Goal: Information Seeking & Learning: Learn about a topic

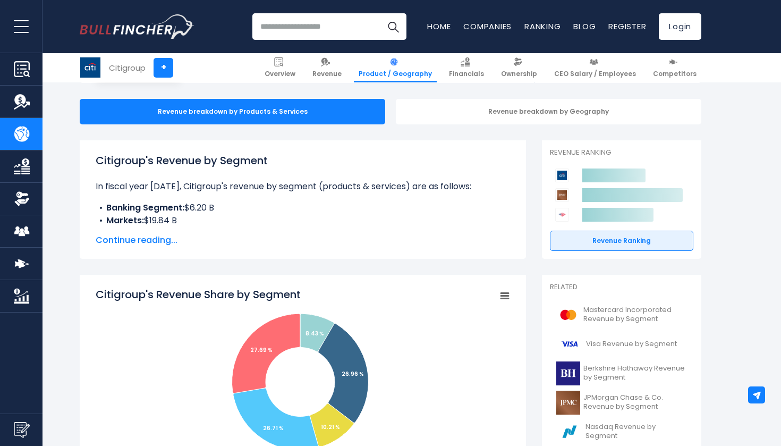
scroll to position [98, 0]
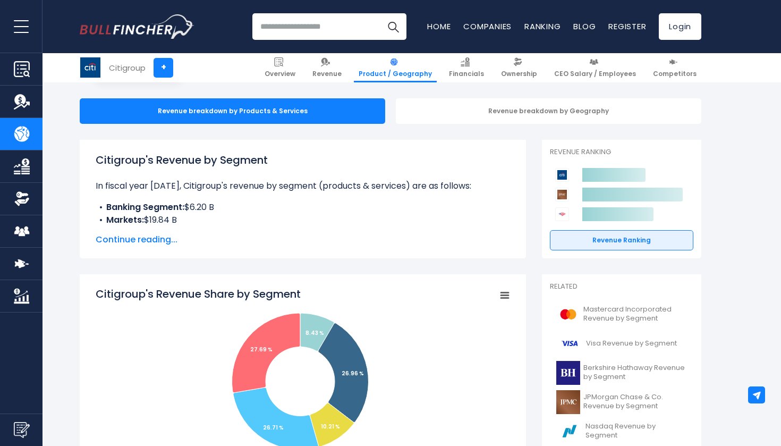
click at [162, 240] on span "Continue reading..." at bounding box center [303, 239] width 415 height 13
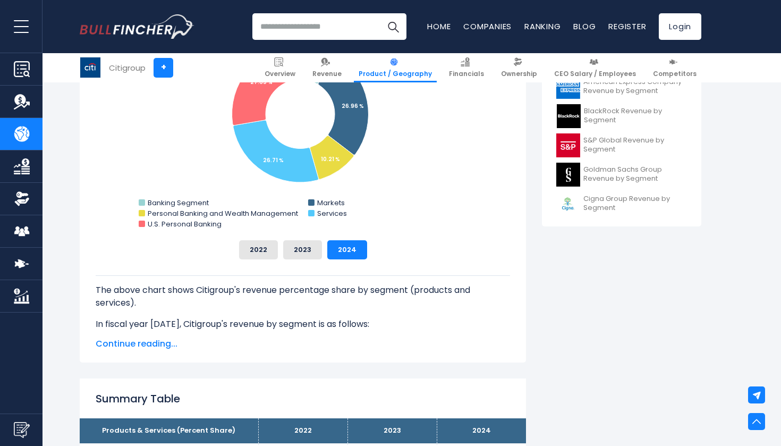
scroll to position [492, 0]
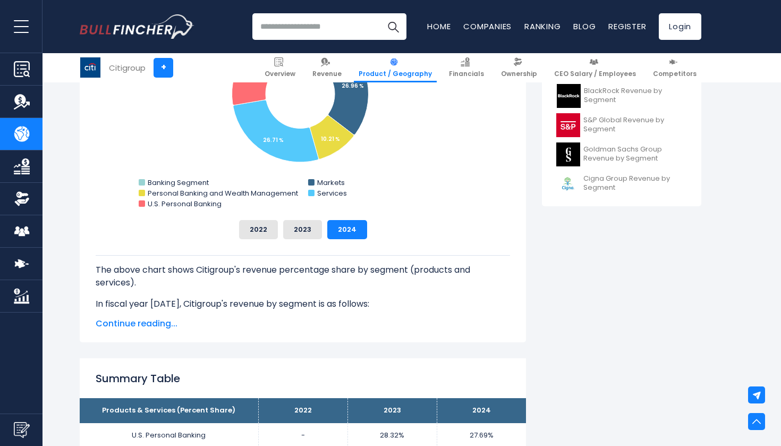
click at [319, 239] on div "The above chart shows Citigroup's revenue percentage share by segment (products…" at bounding box center [303, 274] width 415 height 71
click at [312, 236] on button "2023" at bounding box center [302, 229] width 39 height 19
click at [264, 233] on button "2022" at bounding box center [258, 229] width 39 height 19
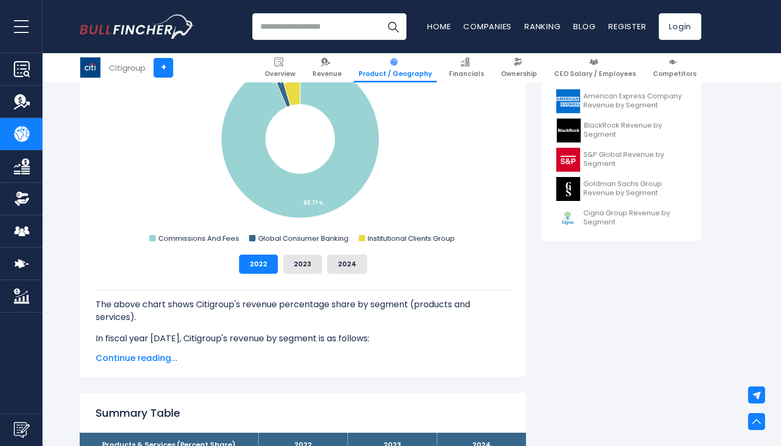
scroll to position [399, 0]
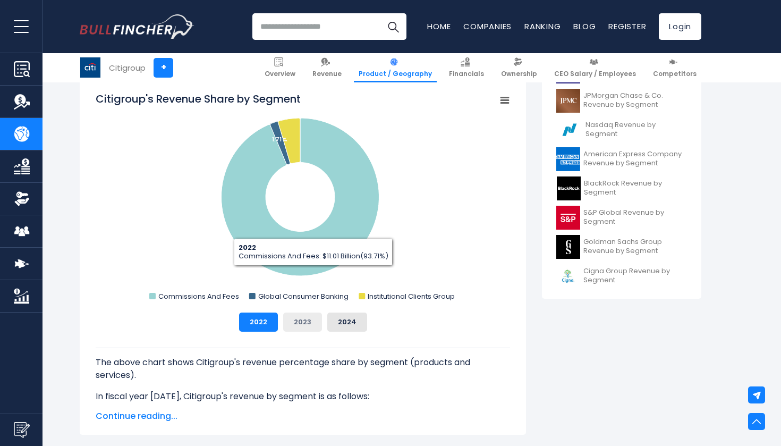
click at [304, 324] on button "2023" at bounding box center [302, 321] width 39 height 19
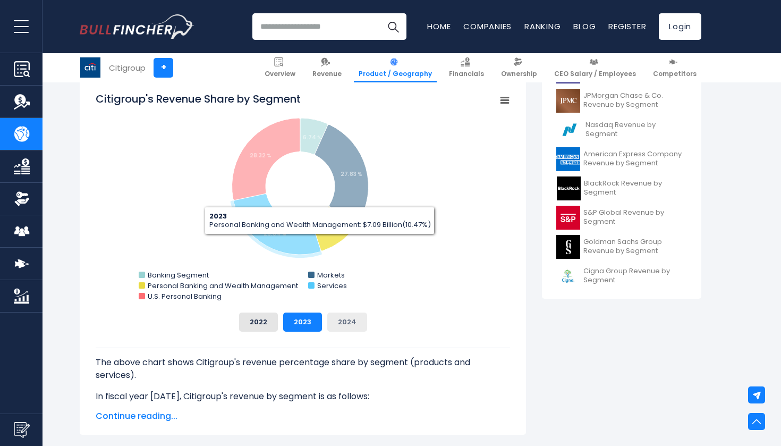
click at [341, 320] on button "2024" at bounding box center [347, 321] width 40 height 19
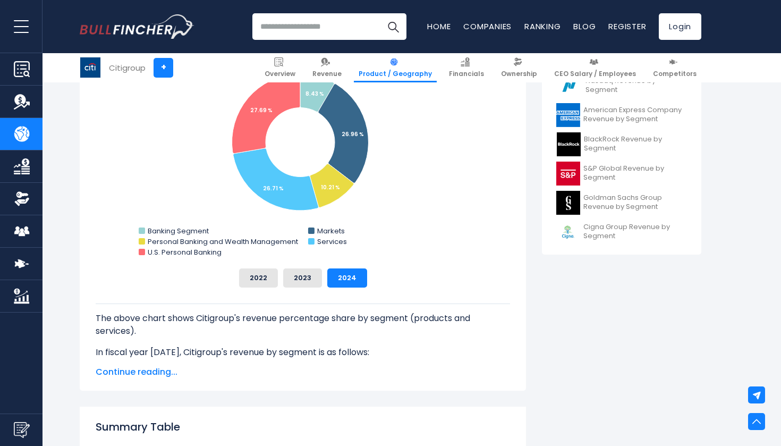
scroll to position [442, 0]
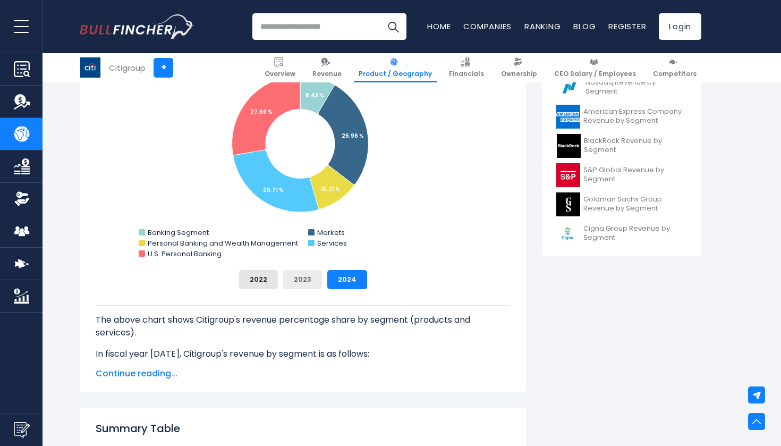
click at [302, 283] on button "2023" at bounding box center [302, 279] width 39 height 19
click at [340, 285] on button "2024" at bounding box center [347, 279] width 40 height 19
click at [306, 283] on button "2023" at bounding box center [302, 279] width 39 height 19
click at [349, 277] on button "2024" at bounding box center [347, 279] width 40 height 19
click at [312, 279] on button "2023" at bounding box center [302, 279] width 39 height 19
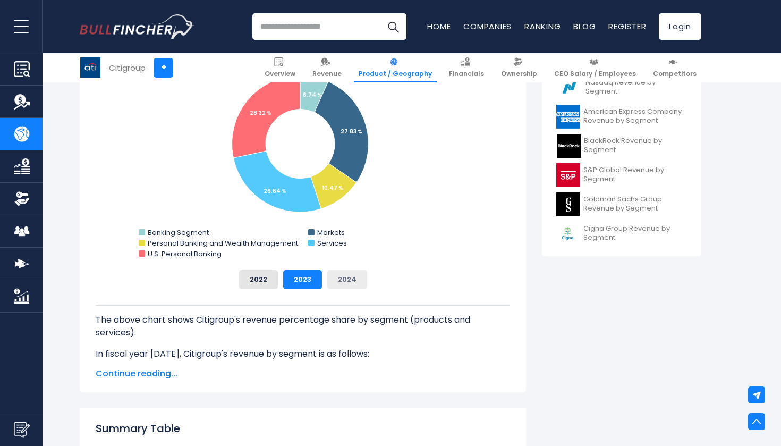
click at [344, 276] on button "2024" at bounding box center [347, 279] width 40 height 19
click at [312, 278] on button "2023" at bounding box center [302, 279] width 39 height 19
click at [356, 278] on button "2024" at bounding box center [347, 279] width 40 height 19
click at [312, 281] on button "2023" at bounding box center [302, 279] width 39 height 19
click at [339, 280] on button "2024" at bounding box center [347, 279] width 40 height 19
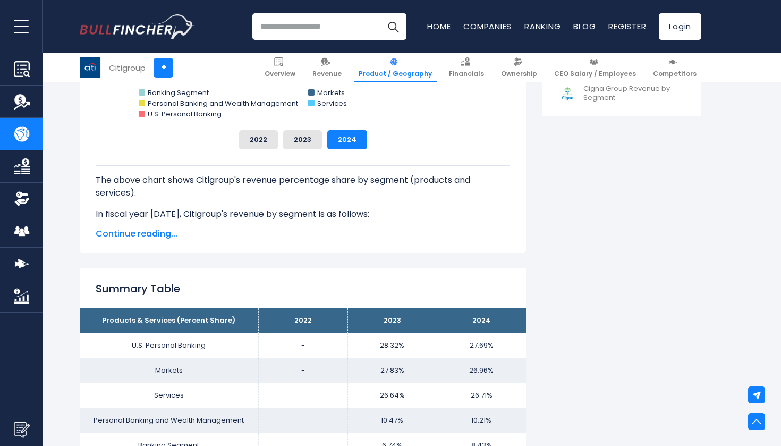
scroll to position [585, 0]
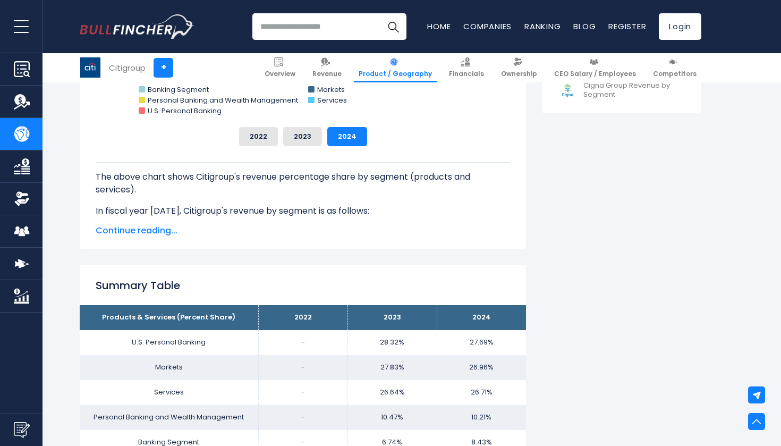
click at [132, 235] on span "Continue reading..." at bounding box center [303, 230] width 415 height 13
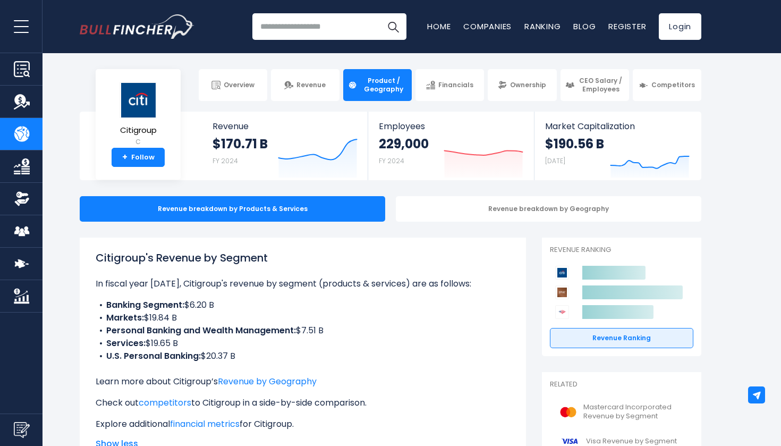
scroll to position [0, 0]
click at [413, 212] on div "Revenue breakdown by Geography" at bounding box center [549, 209] width 306 height 26
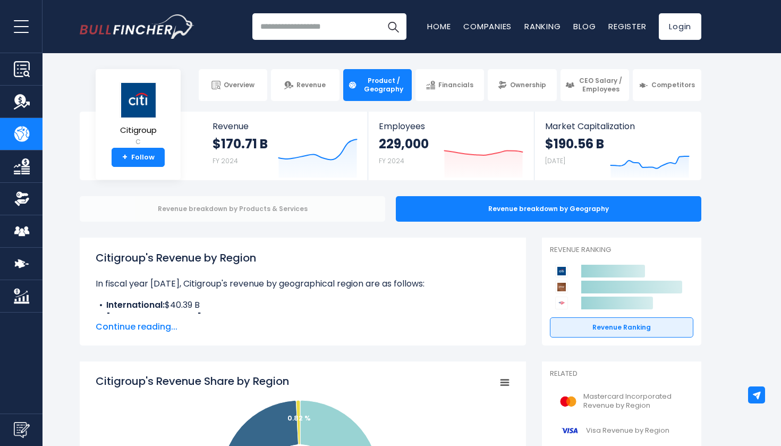
click at [319, 205] on div "Revenue breakdown by Products & Services" at bounding box center [233, 209] width 306 height 26
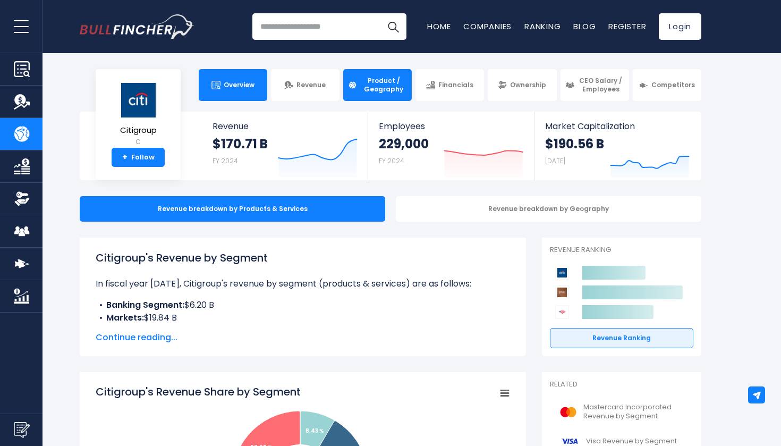
click at [249, 88] on span "Overview" at bounding box center [239, 85] width 31 height 9
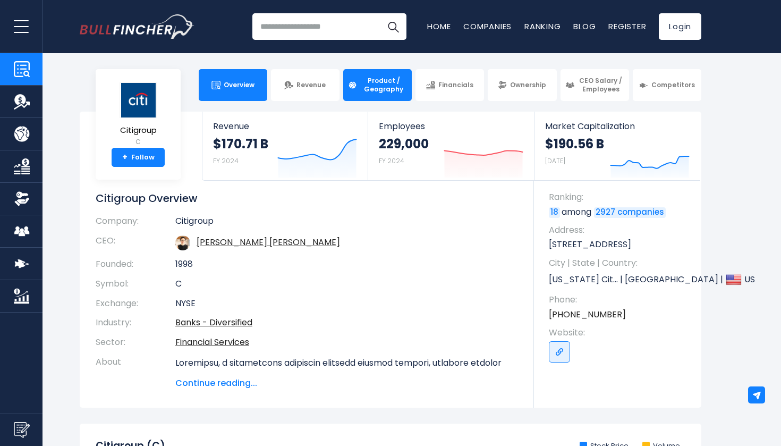
click at [364, 79] on span "Product / Geography" at bounding box center [383, 85] width 47 height 16
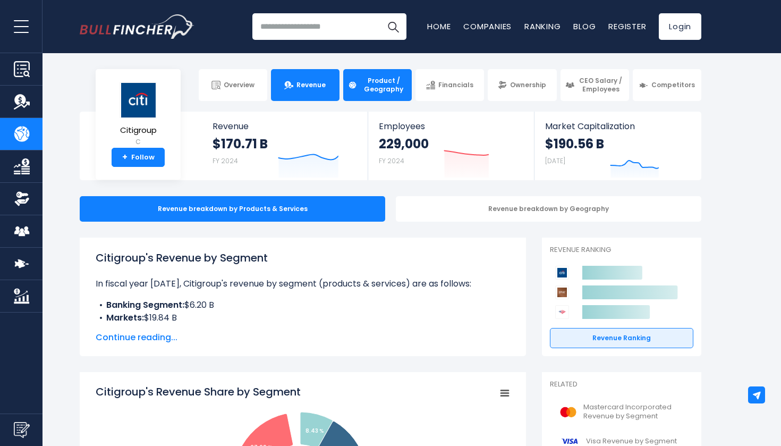
click at [329, 89] on link "Revenue" at bounding box center [305, 85] width 69 height 32
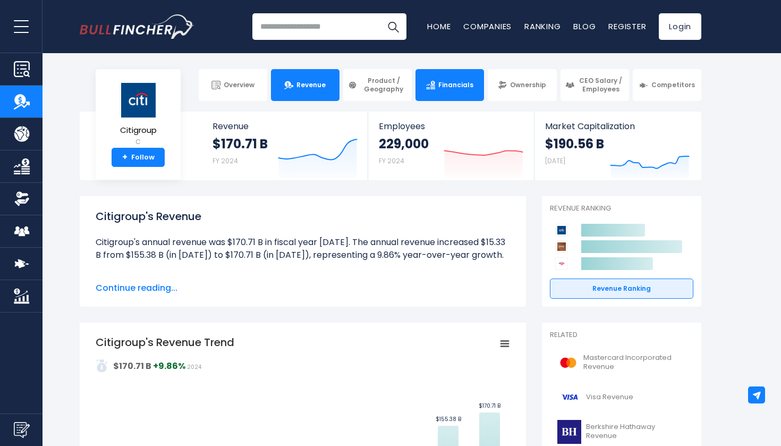
click at [439, 86] on link "Financials" at bounding box center [450, 85] width 69 height 32
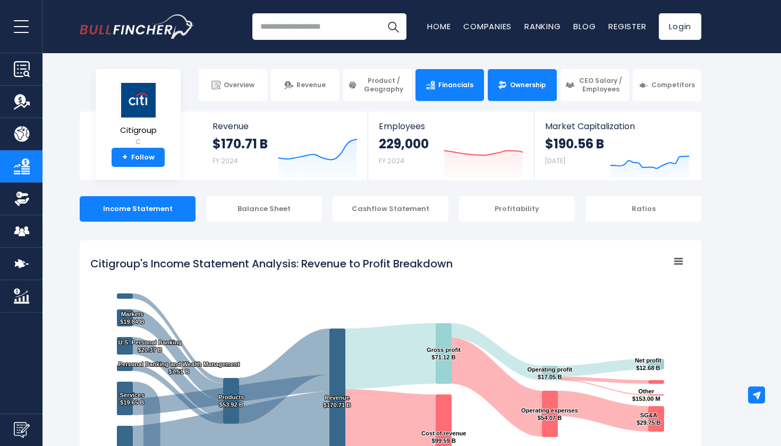
click at [510, 81] on link "Ownership" at bounding box center [522, 85] width 69 height 32
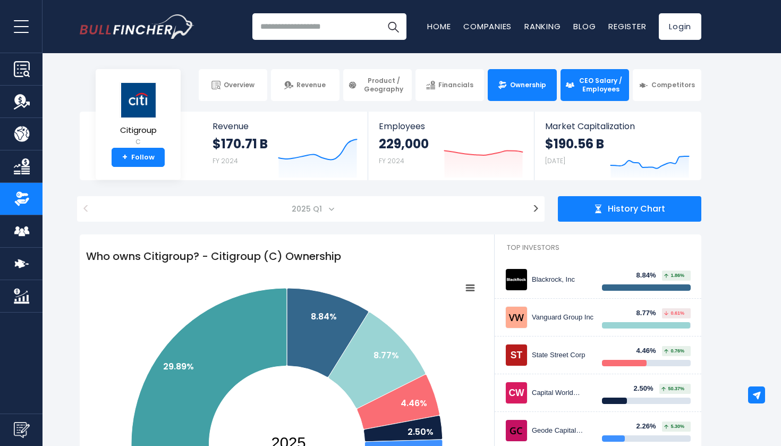
click at [602, 71] on link "CEO Salary / Employees" at bounding box center [595, 85] width 69 height 32
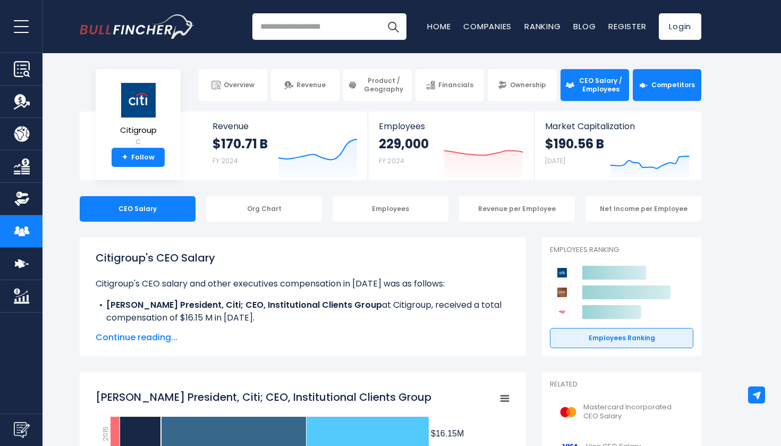
click at [658, 75] on link "Competitors" at bounding box center [667, 85] width 69 height 32
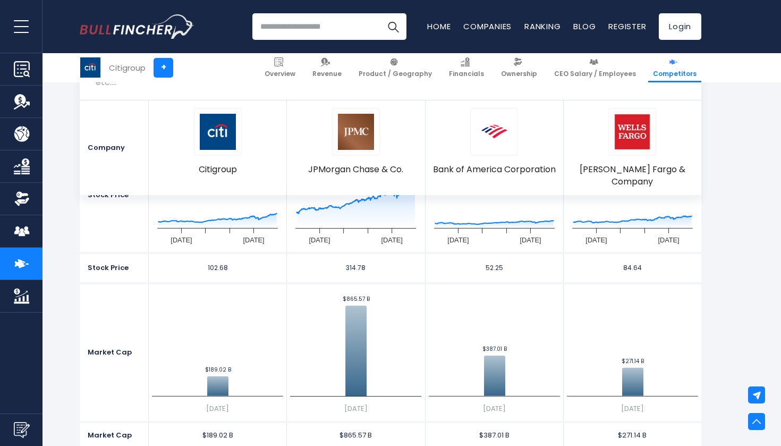
scroll to position [284, 0]
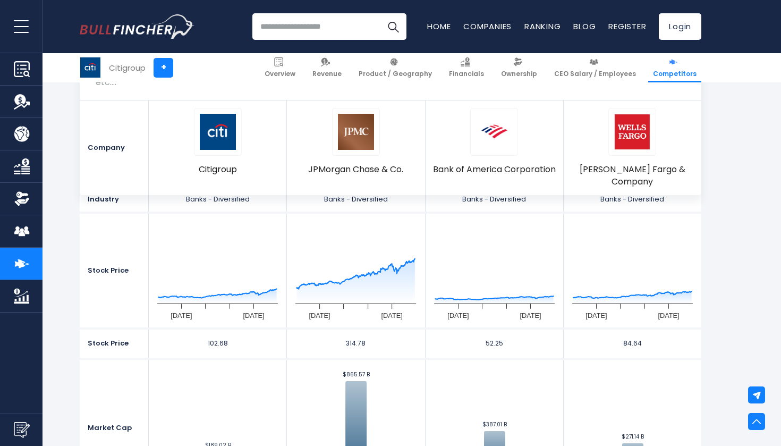
click at [18, 296] on img "Company Market Cap" at bounding box center [22, 296] width 16 height 16
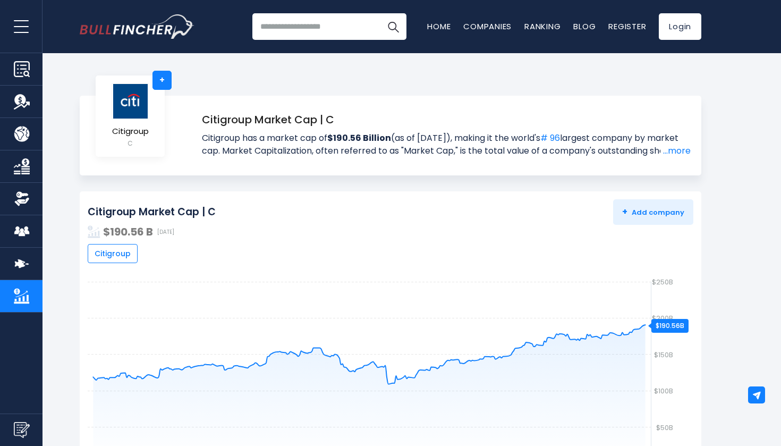
click at [23, 108] on img "Company Revenue" at bounding box center [22, 102] width 16 height 16
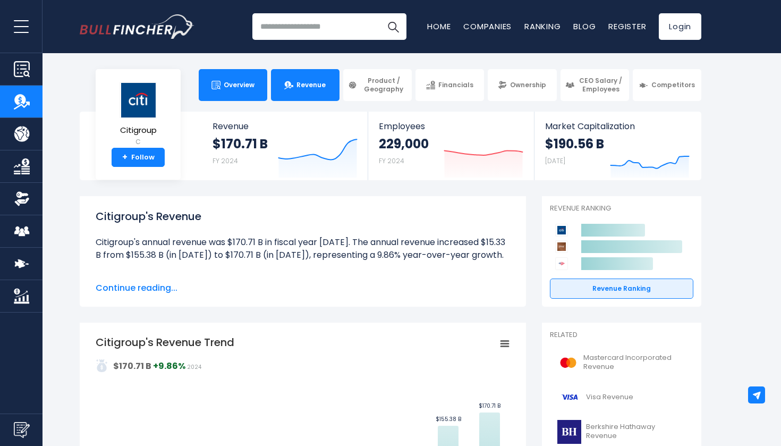
click at [253, 87] on span "Overview" at bounding box center [239, 85] width 31 height 9
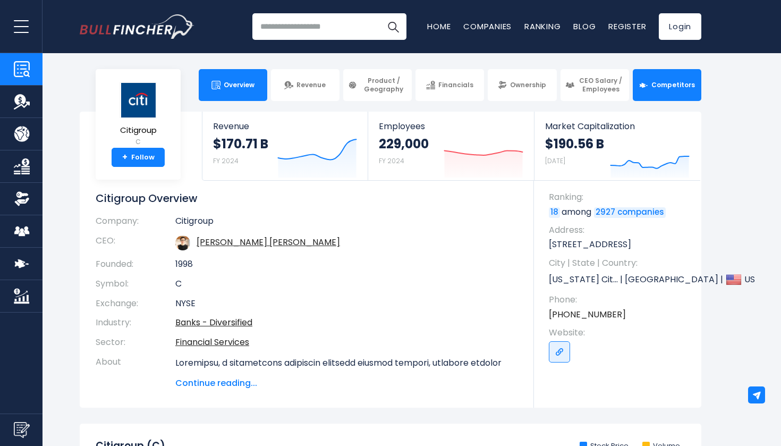
click at [674, 90] on link "Competitors" at bounding box center [667, 85] width 69 height 32
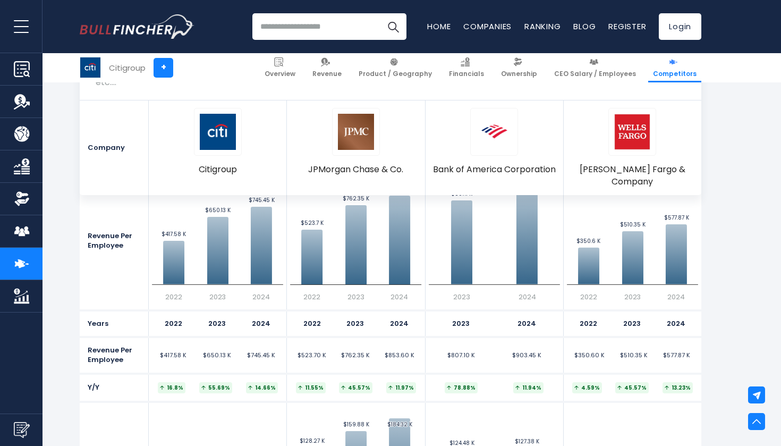
scroll to position [2343, 0]
click at [20, 31] on button "open menu" at bounding box center [21, 26] width 43 height 53
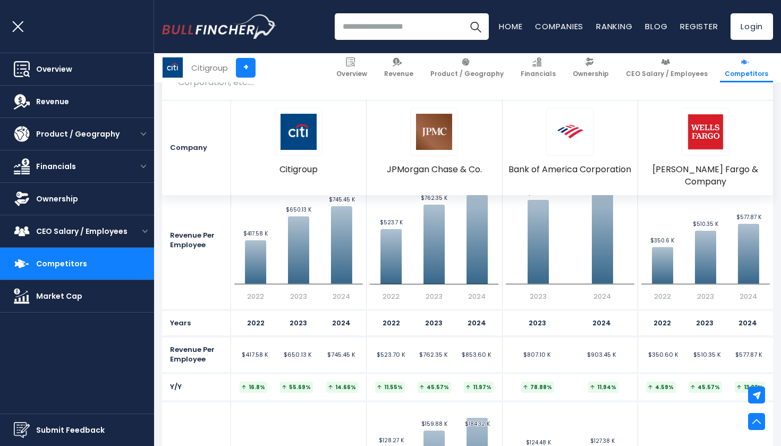
click at [19, 31] on button "open menu" at bounding box center [21, 26] width 43 height 53
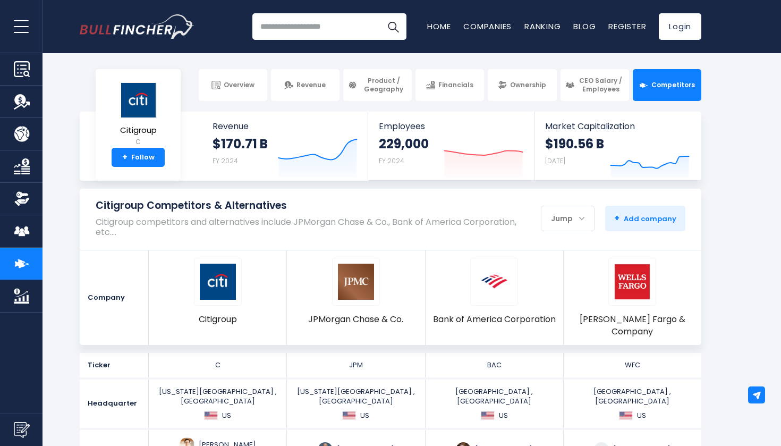
scroll to position [0, 0]
click at [466, 89] on span "Financials" at bounding box center [455, 85] width 35 height 9
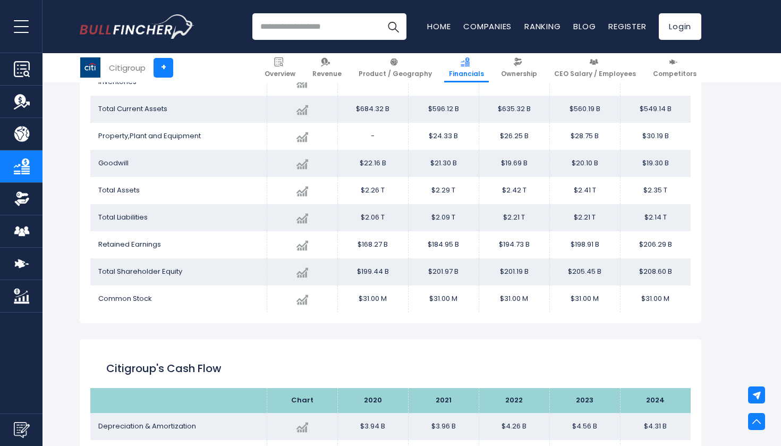
scroll to position [1237, 0]
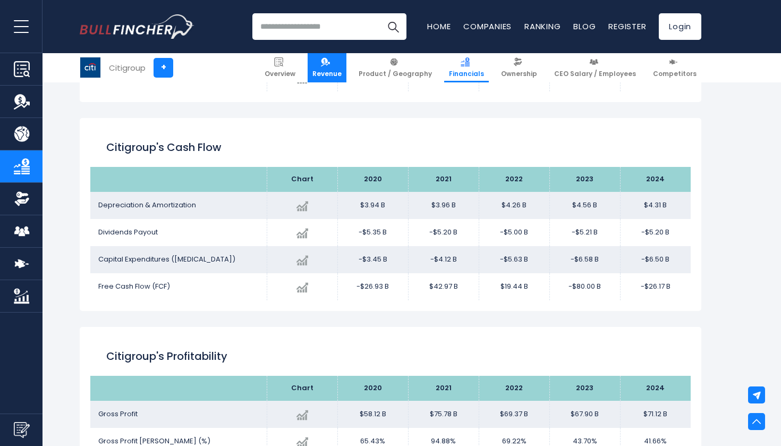
click at [330, 65] on img at bounding box center [325, 61] width 9 height 9
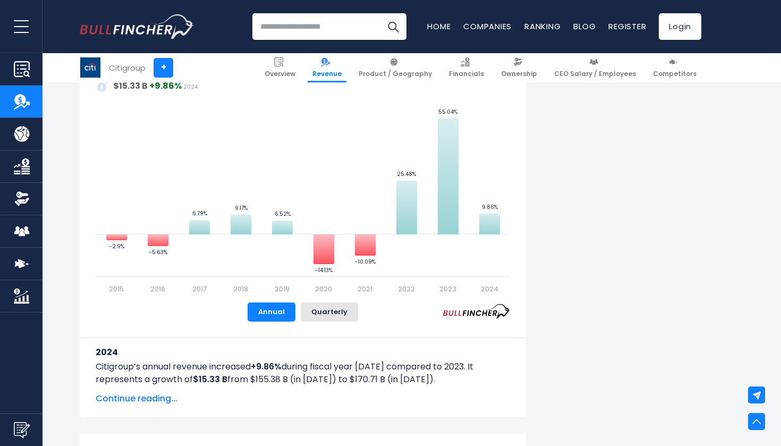
scroll to position [736, 0]
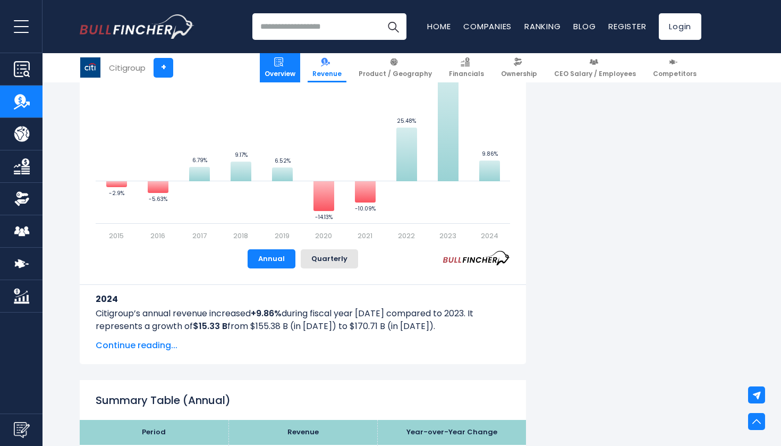
click at [300, 67] on link "Overview" at bounding box center [280, 67] width 40 height 29
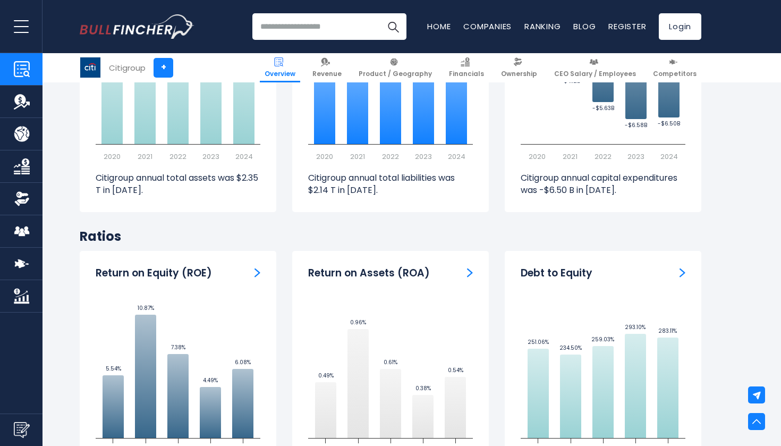
scroll to position [1999, 0]
click at [522, 64] on img at bounding box center [517, 61] width 9 height 9
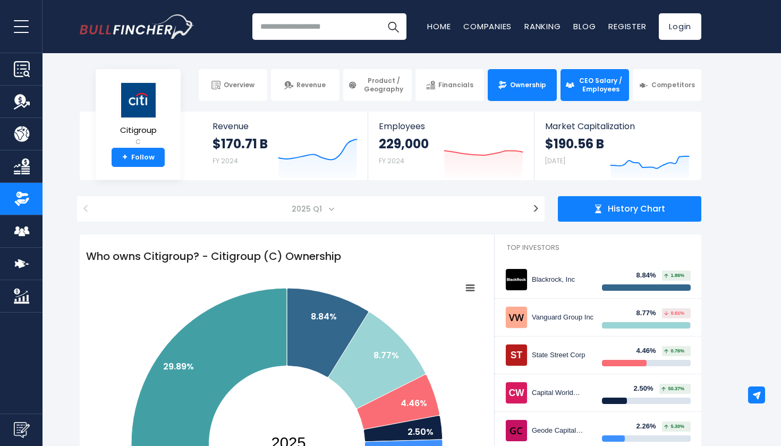
click at [599, 82] on span "CEO Salary / Employees" at bounding box center [601, 85] width 47 height 16
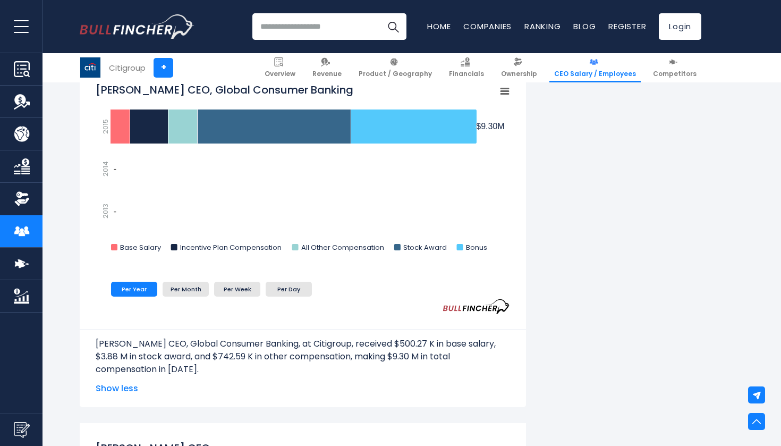
scroll to position [1012, 0]
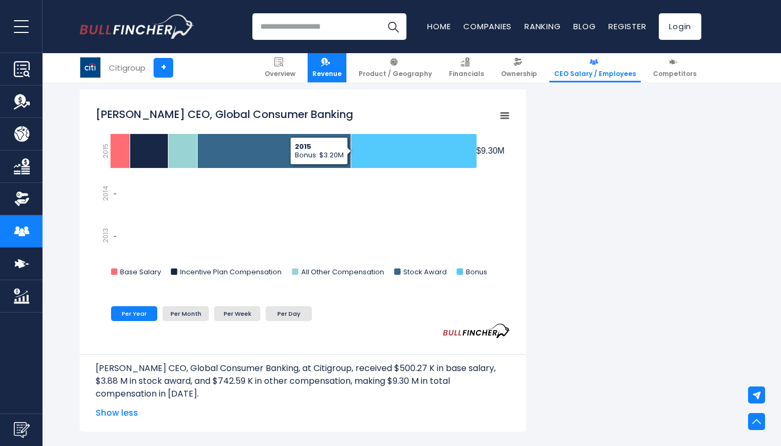
click at [330, 63] on img at bounding box center [325, 61] width 9 height 9
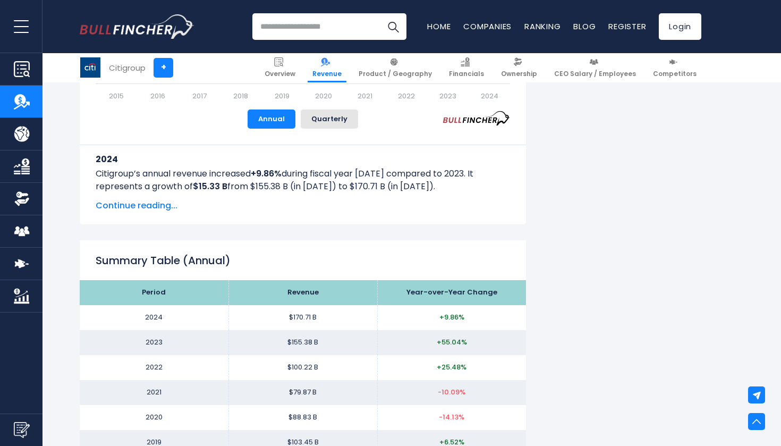
scroll to position [914, 0]
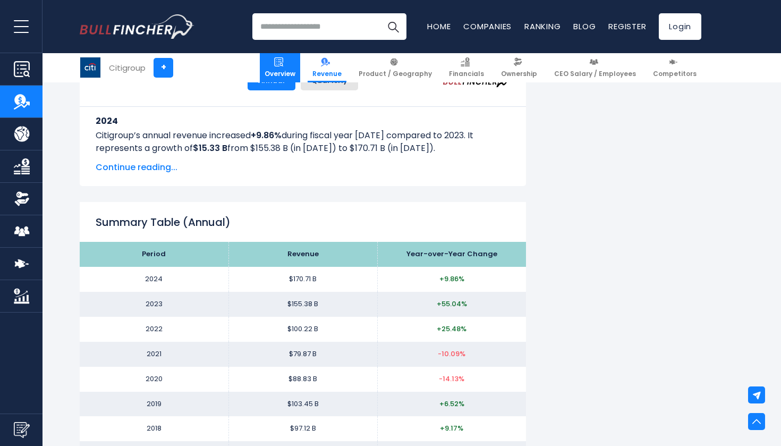
click at [295, 71] on span "Overview" at bounding box center [280, 74] width 31 height 9
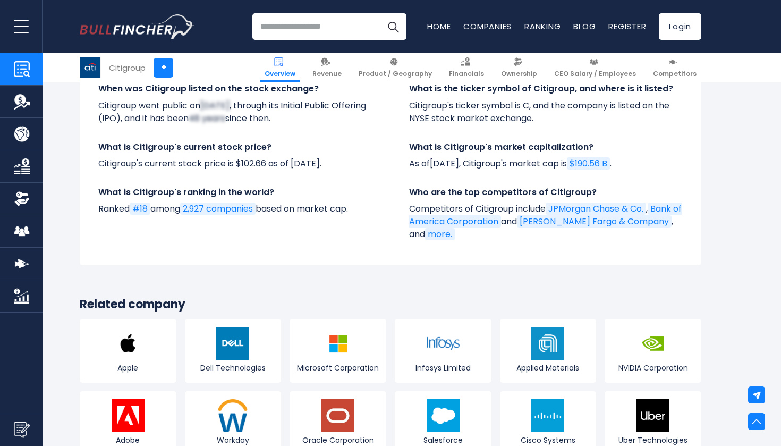
scroll to position [3929, 0]
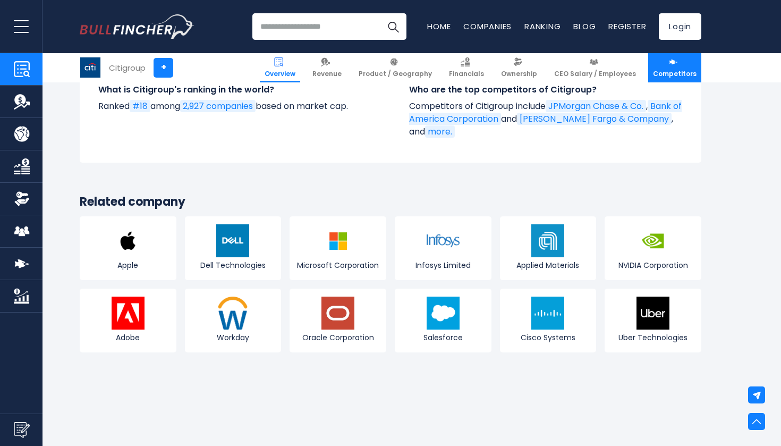
click at [662, 70] on span "Competitors" at bounding box center [675, 74] width 44 height 9
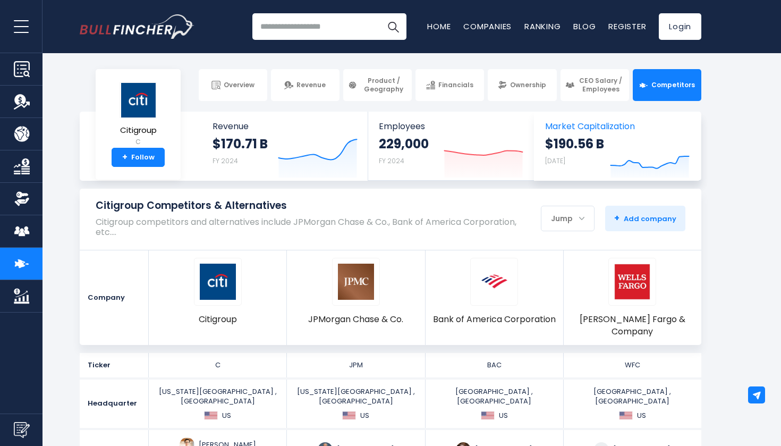
click at [565, 157] on small "[DATE]" at bounding box center [555, 160] width 20 height 9
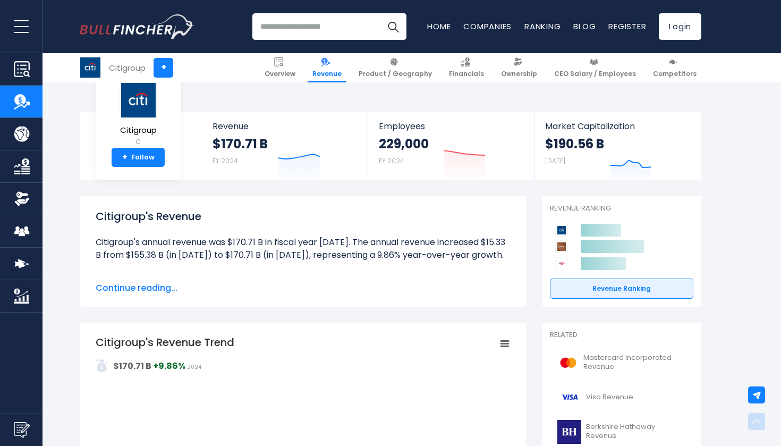
scroll to position [736, 0]
